Goal: Task Accomplishment & Management: Manage account settings

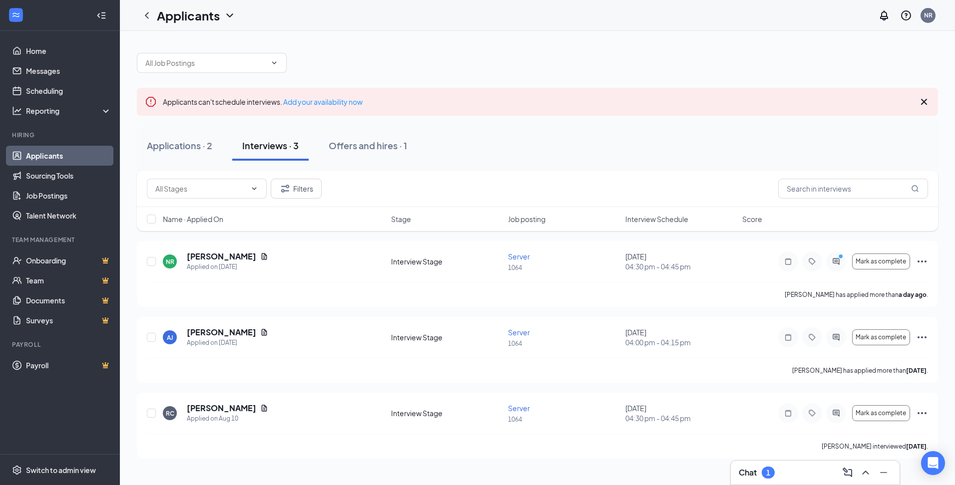
click at [819, 481] on div "Chat 1" at bounding box center [815, 473] width 169 height 24
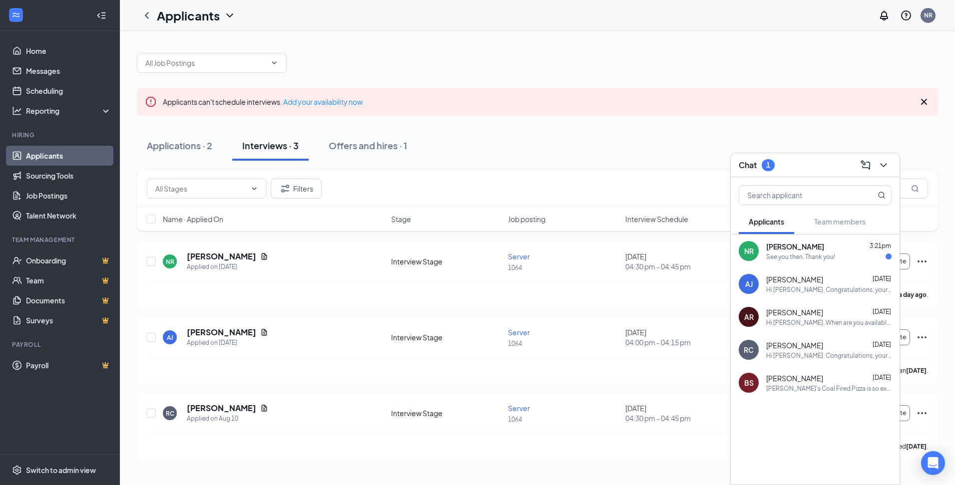
click at [793, 255] on div "See you then. Thank you!" at bounding box center [800, 257] width 69 height 8
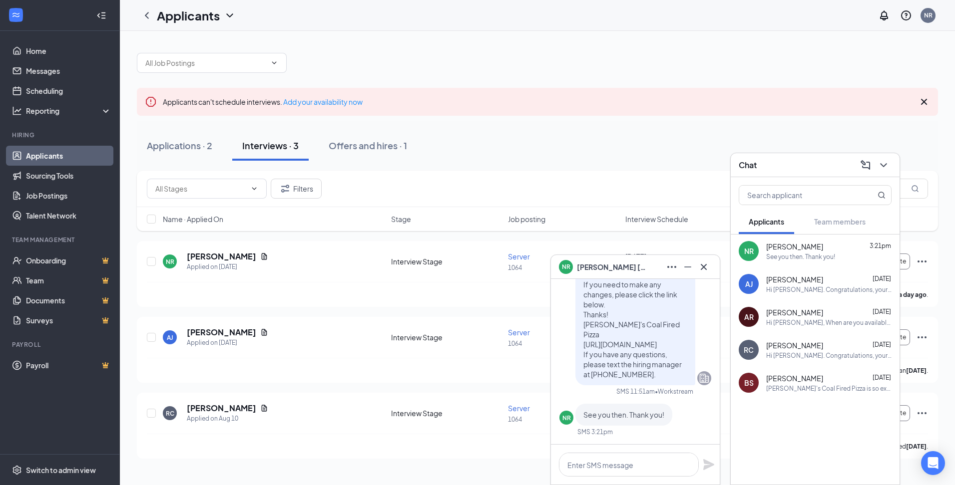
click at [657, 152] on div "Applications · 2 Interviews · 3 Offers and hires · 1" at bounding box center [537, 146] width 801 height 30
click at [204, 147] on div "Applications · 2" at bounding box center [179, 145] width 65 height 12
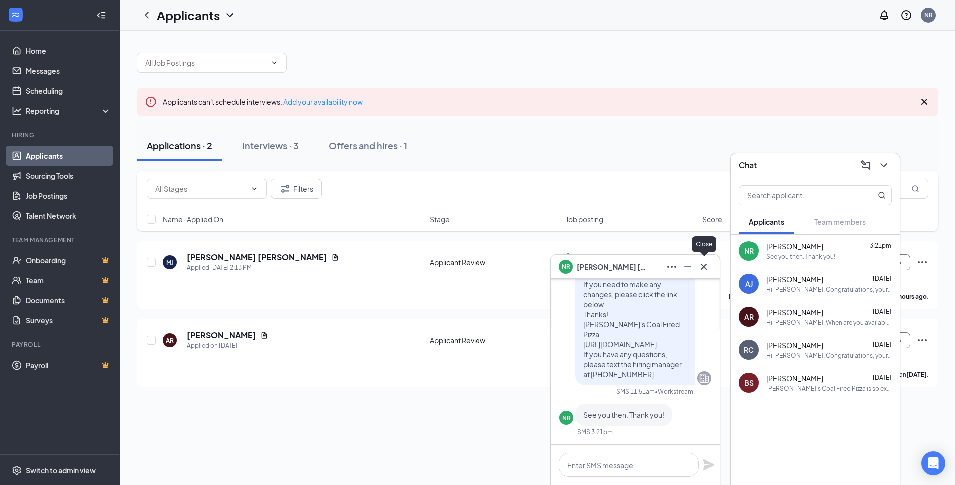
click at [709, 266] on icon "Cross" at bounding box center [704, 267] width 12 height 12
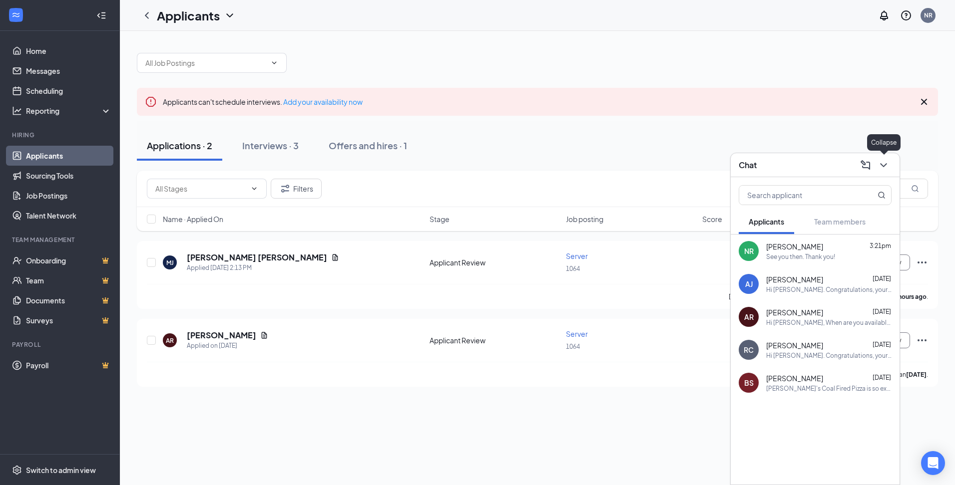
click at [885, 165] on icon "ChevronDown" at bounding box center [883, 165] width 12 height 12
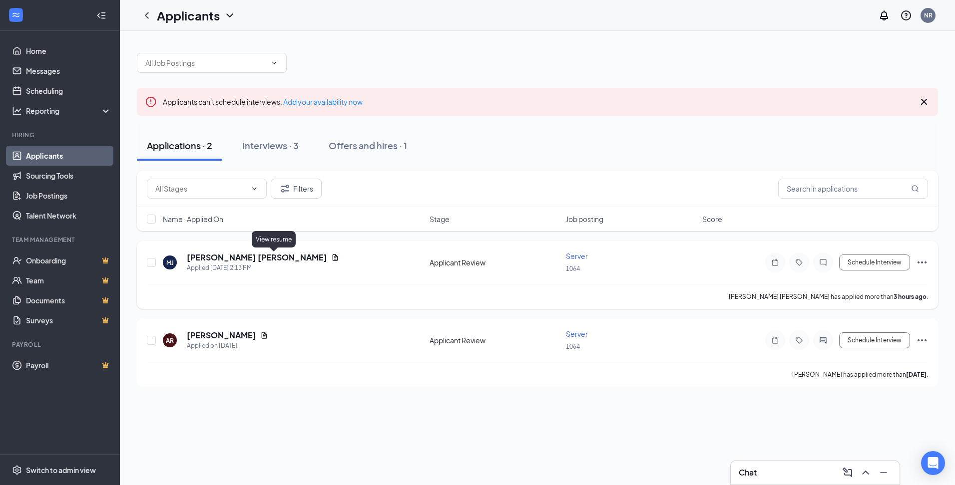
click at [331, 256] on icon "Document" at bounding box center [335, 258] width 8 height 8
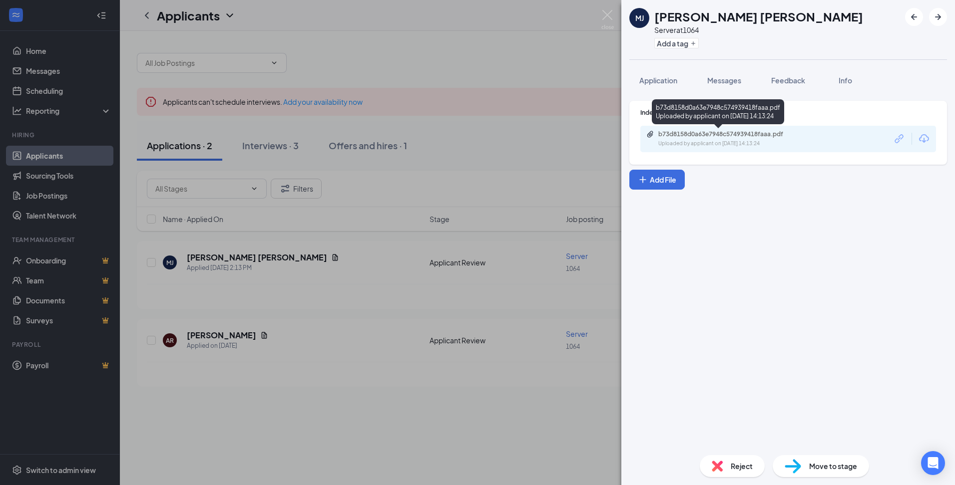
click at [775, 140] on div "Uploaded by applicant on Aug 26, 2025 at 14:13:24" at bounding box center [733, 144] width 150 height 8
click at [734, 465] on span "Reject" at bounding box center [742, 466] width 22 height 11
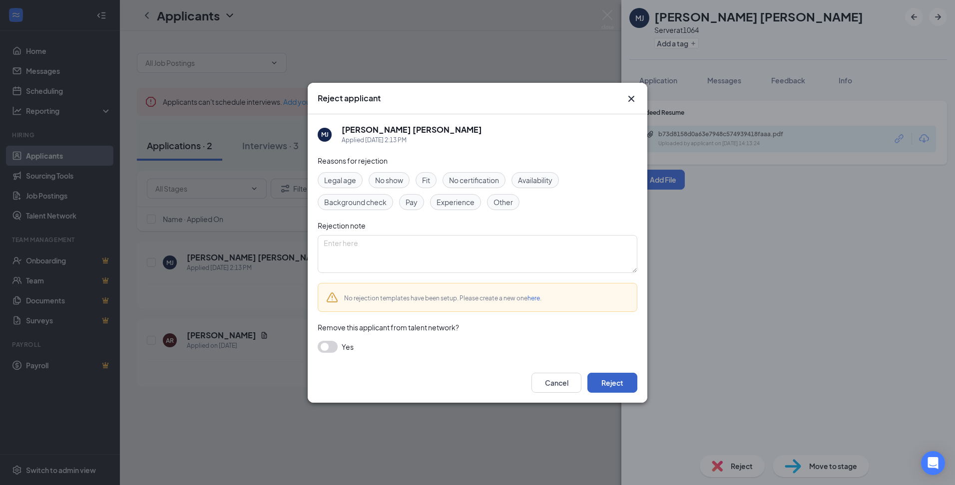
click at [624, 386] on button "Reject" at bounding box center [612, 383] width 50 height 20
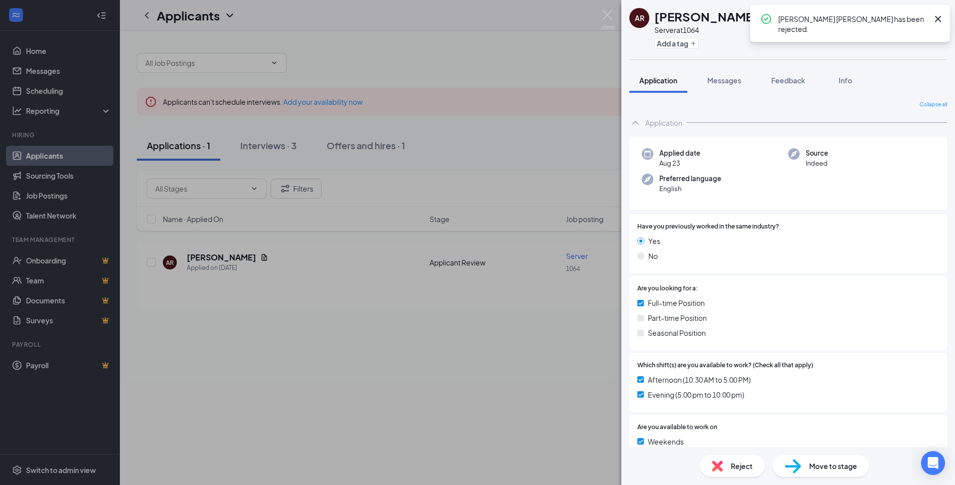
click at [450, 59] on div "AR Andrew Rockwood Server at 1064 Add a tag Application Messages Feedback Info …" at bounding box center [477, 242] width 955 height 485
